Goal: Information Seeking & Learning: Find specific page/section

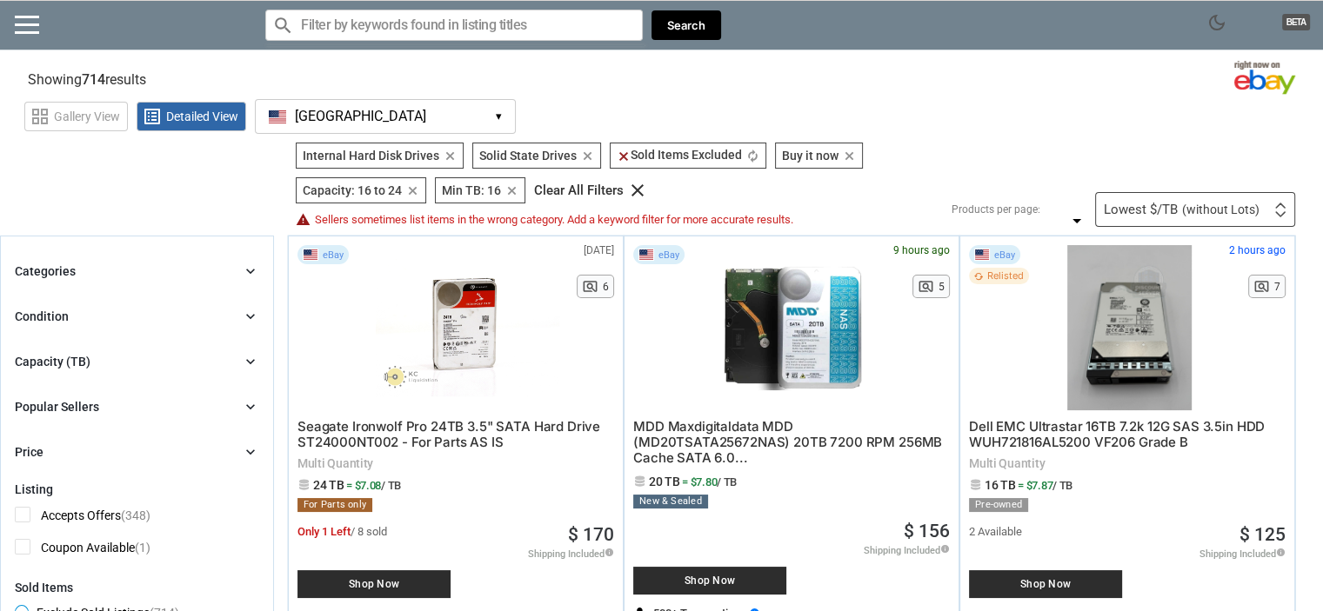
click at [635, 170] on div "Internal Hard Disk Drives Internal Hard Disk Drives clear Solid State Drives So…" at bounding box center [616, 185] width 651 height 84
click at [508, 187] on icon "clear" at bounding box center [511, 190] width 13 height 13
click at [497, 224] on span "Sellers sometimes list items in the wrong category. Add a keyword filter for mo…" at bounding box center [554, 219] width 478 height 11
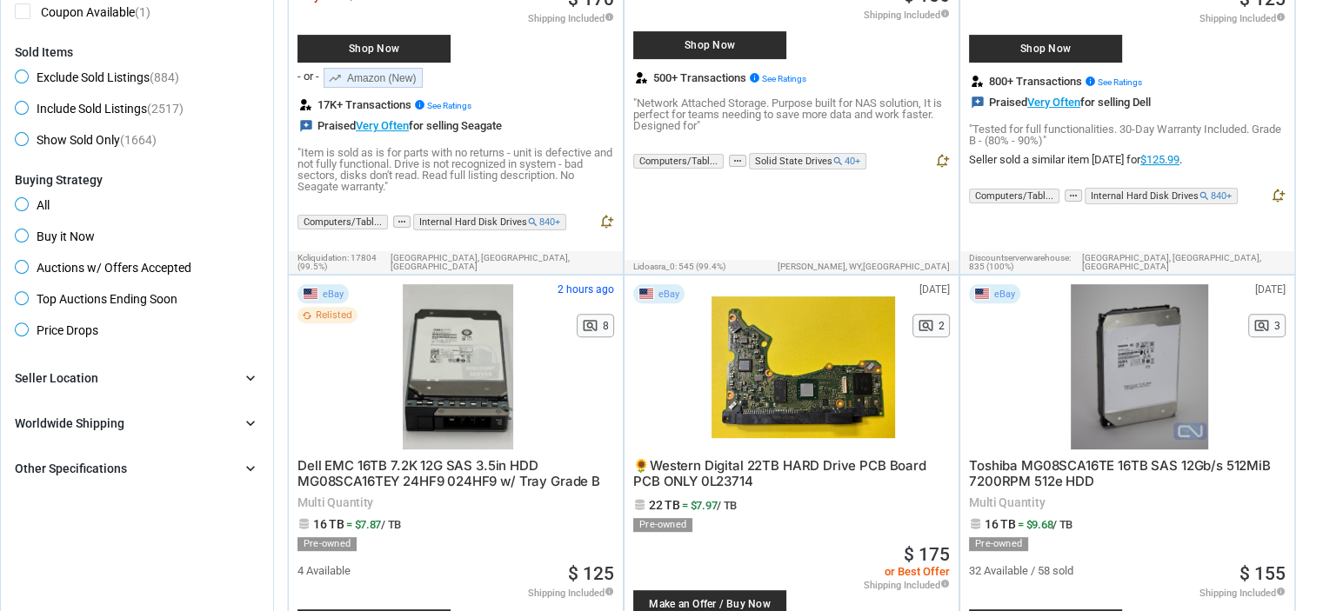
scroll to position [558, 0]
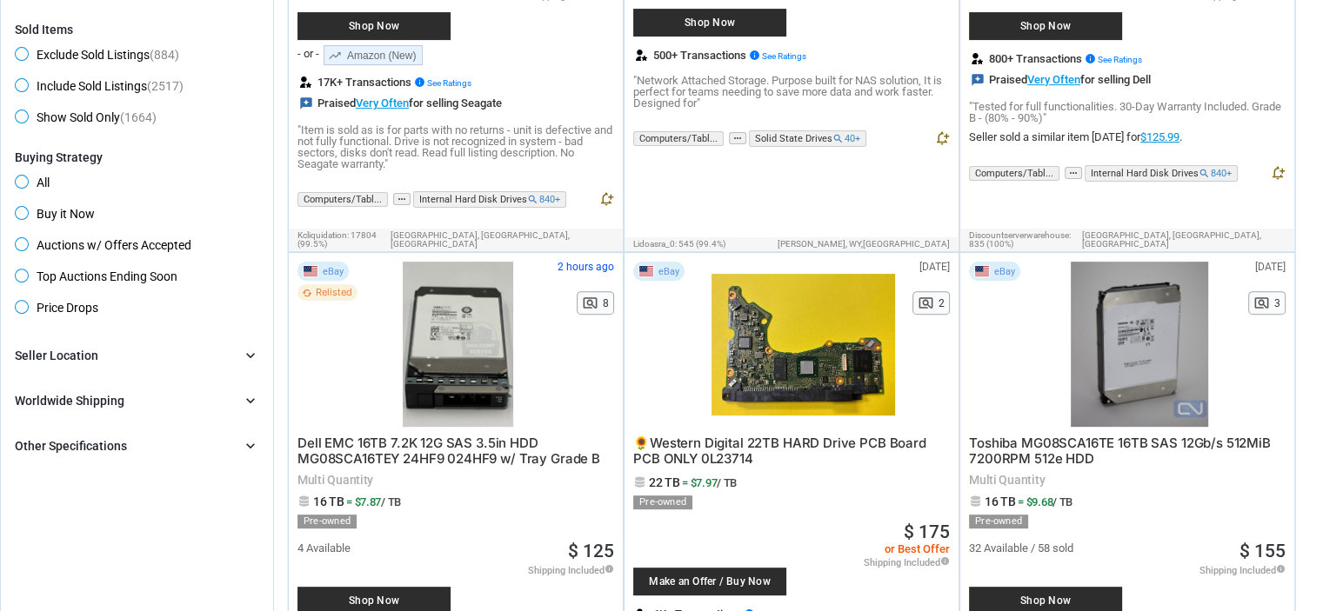
click at [75, 436] on div "Other Specifications chevron_right" at bounding box center [137, 446] width 244 height 21
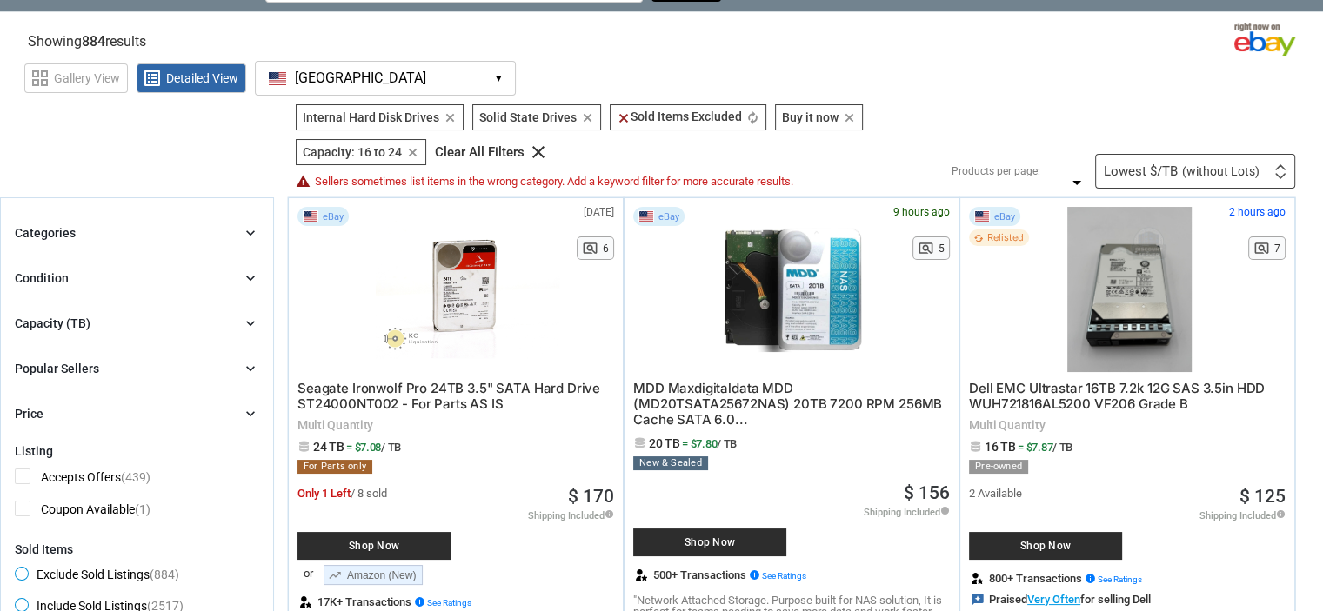
scroll to position [178, 0]
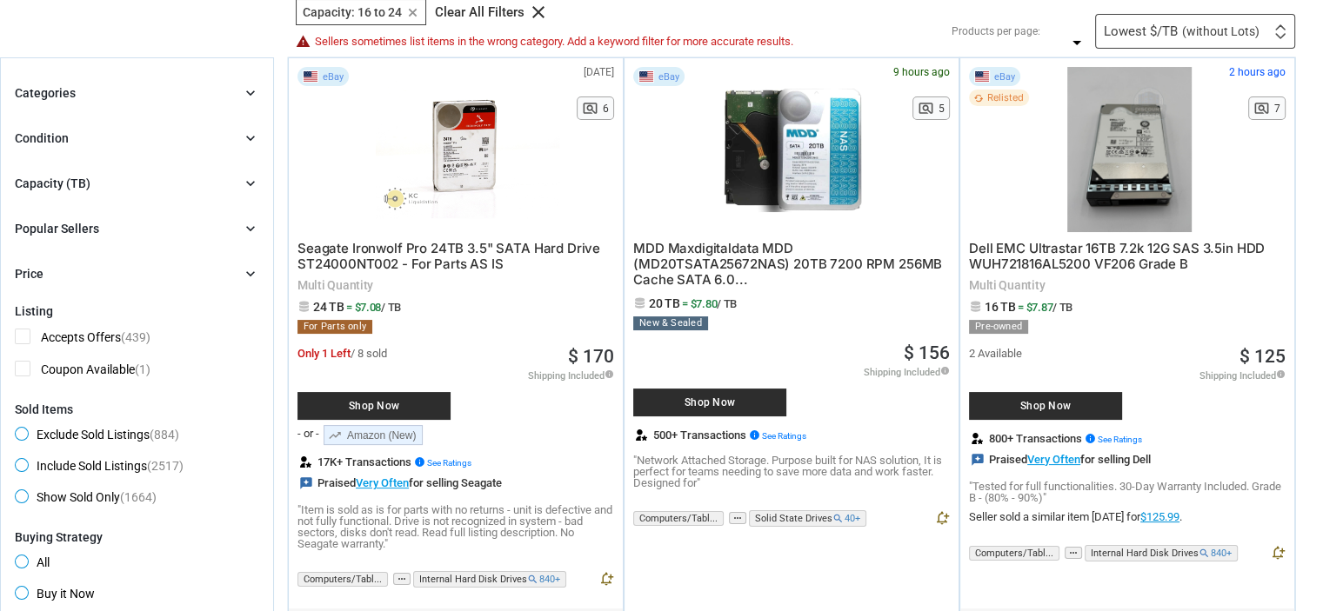
click at [69, 180] on div "Capacity (TB)" at bounding box center [53, 183] width 76 height 17
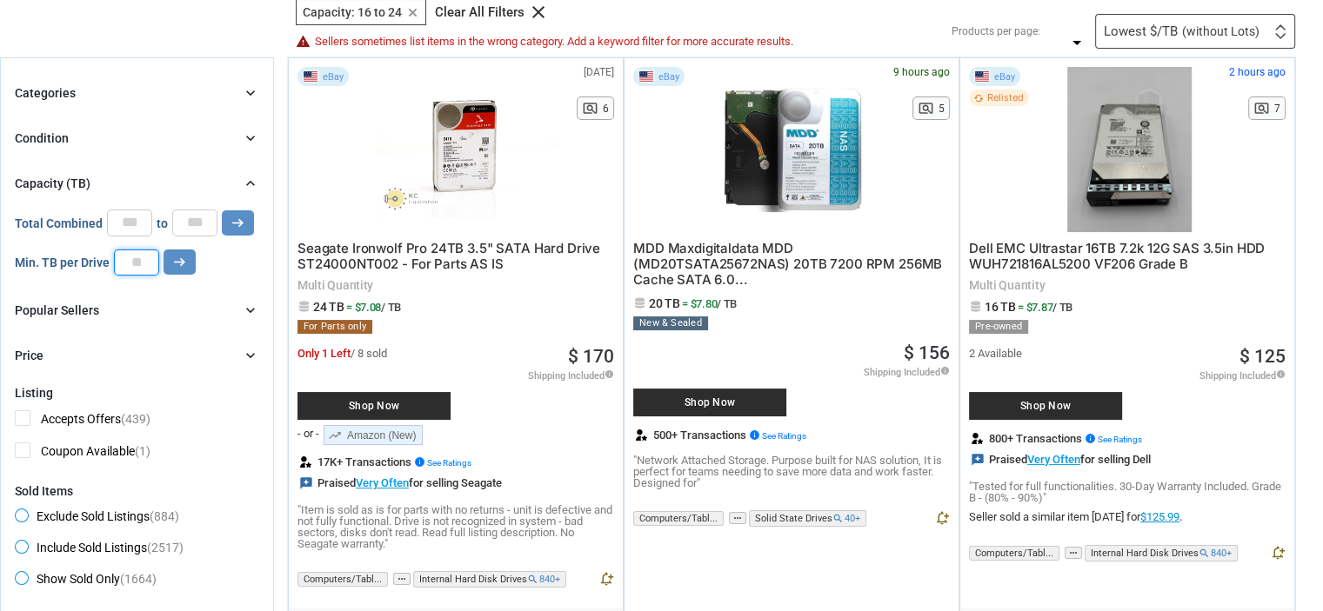
click at [144, 263] on input "number" at bounding box center [136, 263] width 45 height 26
type input "*"
click at [178, 255] on icon "arrow_right_alt" at bounding box center [179, 262] width 17 height 17
click at [103, 138] on div "Condition chevron_right" at bounding box center [137, 138] width 244 height 21
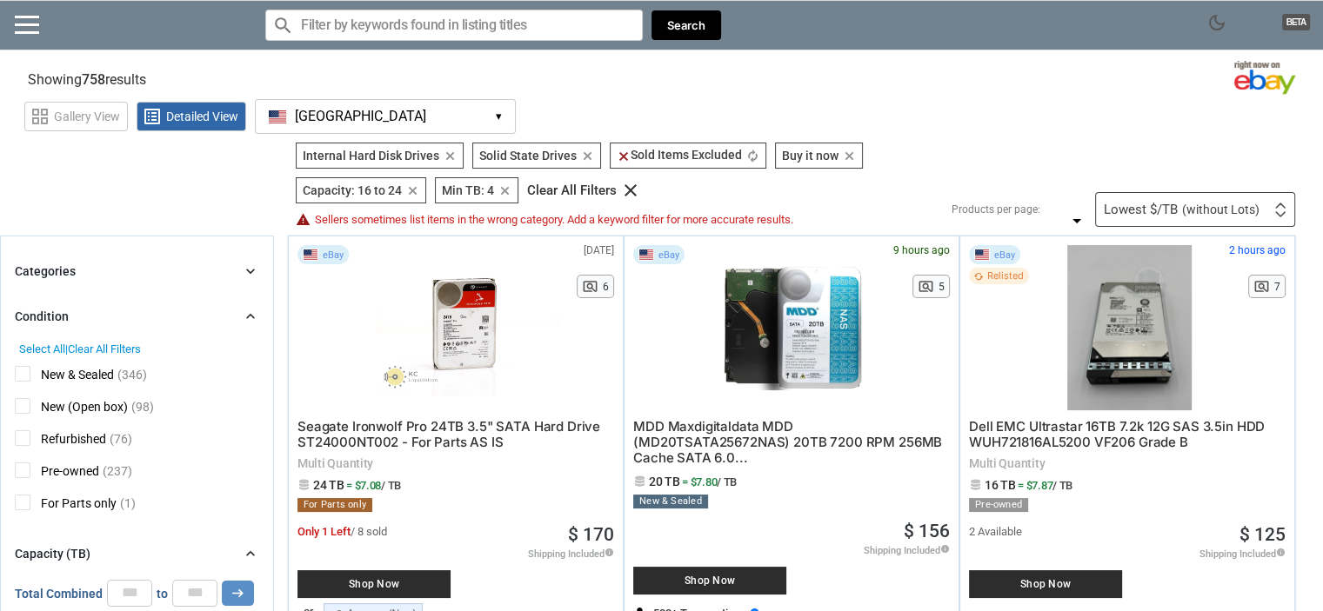
click at [532, 23] on input "Search for models" at bounding box center [453, 25] width 377 height 31
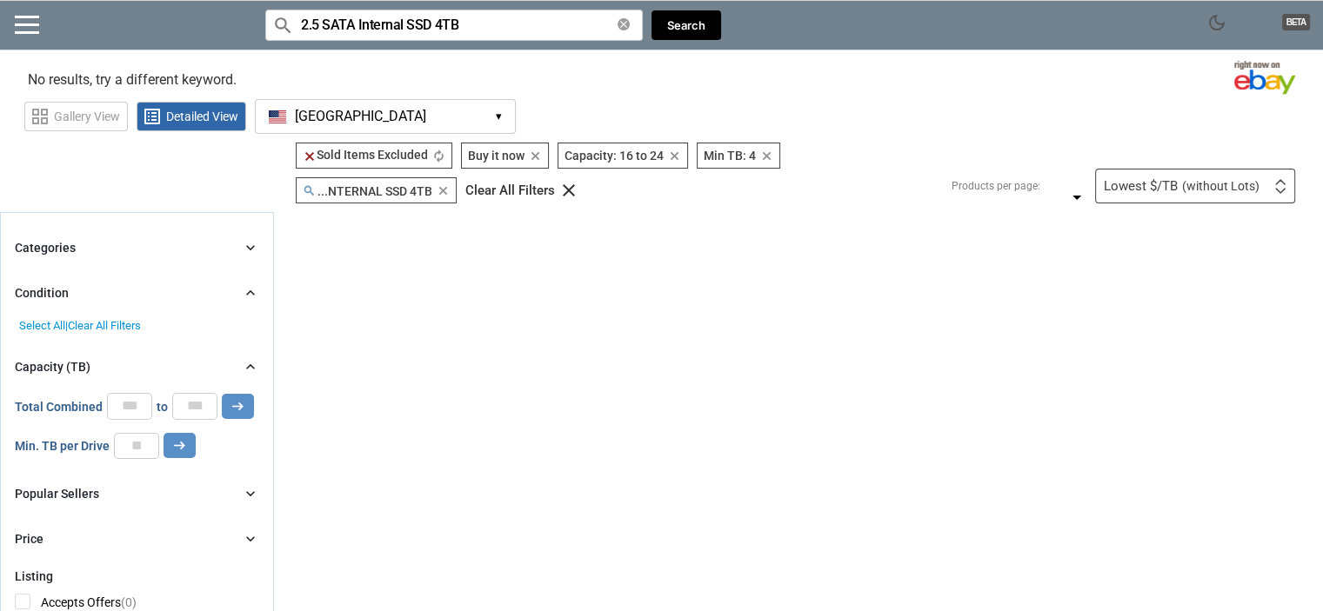
type input "2.5 SATA Internal SSD 4TB"
click at [504, 187] on div "Clear All Filters" at bounding box center [510, 190] width 90 height 13
